Goal: Navigation & Orientation: Find specific page/section

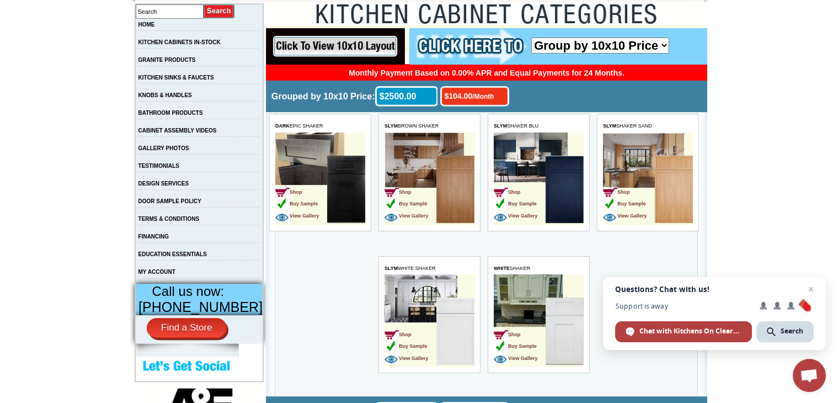
scroll to position [223, 0]
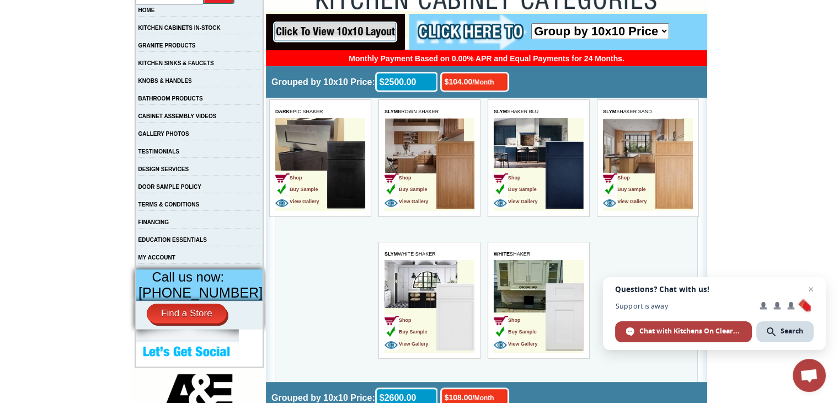
drag, startPoint x: 841, startPoint y: 30, endPoint x: 843, endPoint y: 51, distance: 21.0
click at [540, 161] on td "Shop Buy Sample View Gallery" at bounding box center [520, 176] width 52 height 70
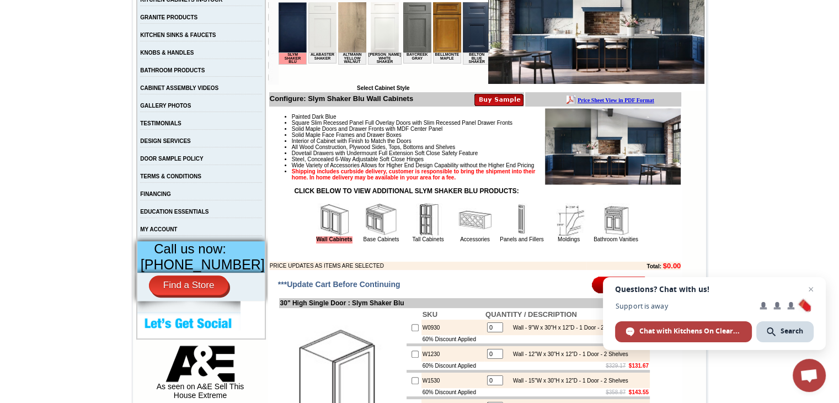
scroll to position [276, 0]
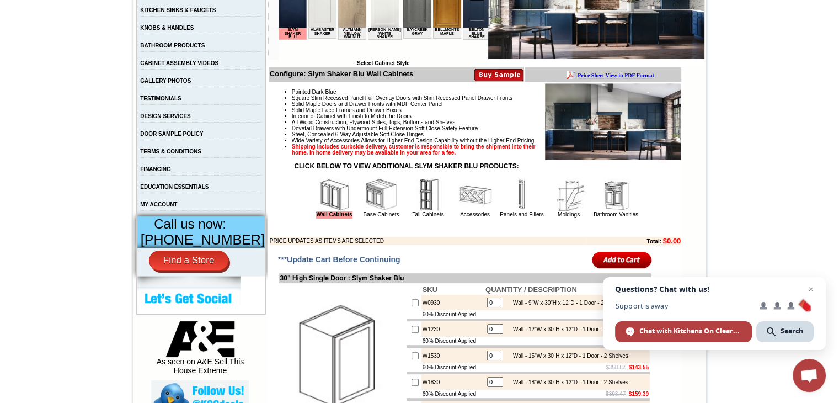
drag, startPoint x: 845, startPoint y: 27, endPoint x: 847, endPoint y: 47, distance: 19.9
click at [810, 290] on span "Open chat" at bounding box center [811, 289] width 14 height 14
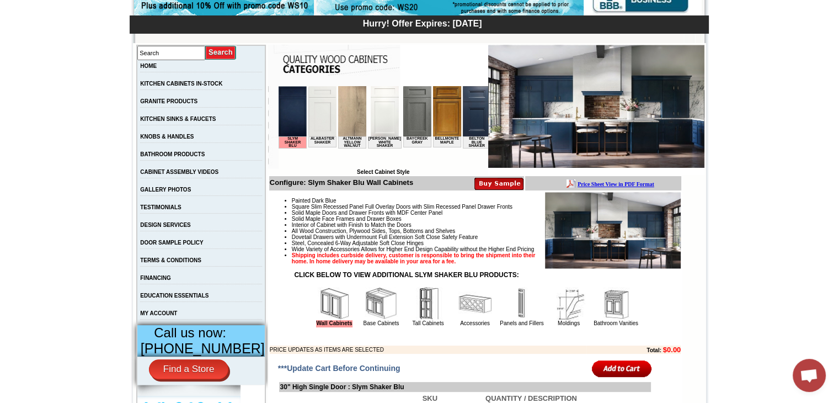
scroll to position [154, 0]
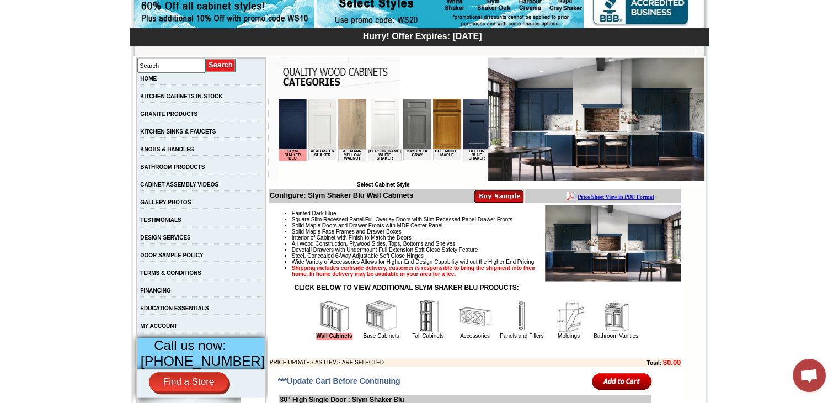
click at [413, 333] on img at bounding box center [428, 316] width 33 height 33
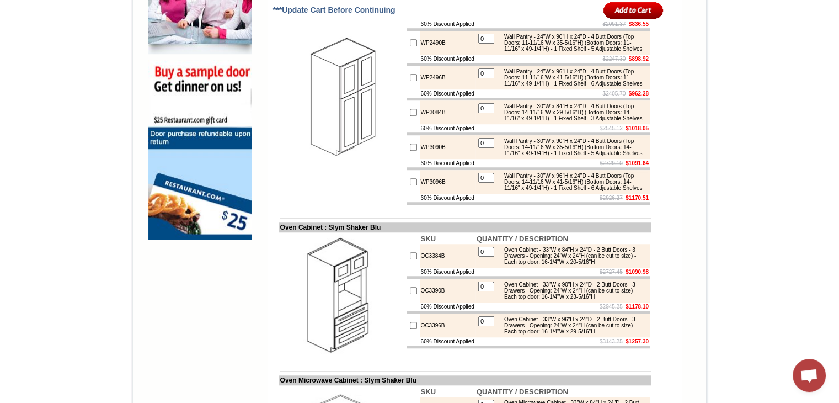
scroll to position [834, 0]
